Goal: Check status: Check status

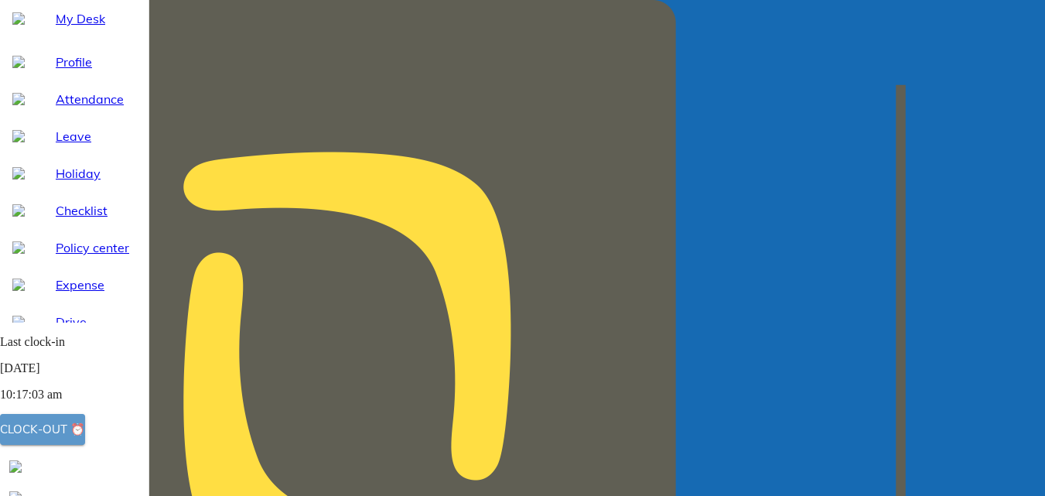
click at [73, 433] on div "Clock-out ⏰" at bounding box center [42, 429] width 85 height 20
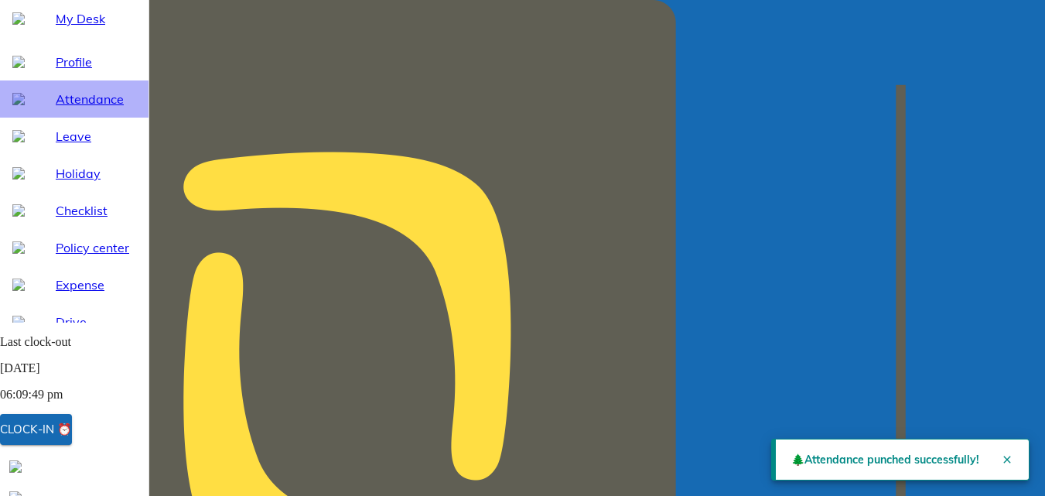
click at [77, 108] on span "Attendance" at bounding box center [96, 99] width 80 height 19
select select "8"
